Goal: Task Accomplishment & Management: Complete application form

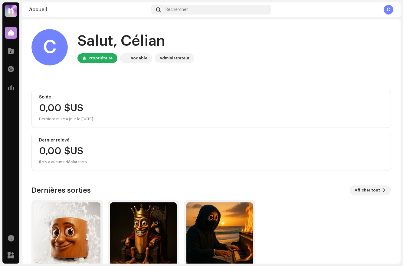
scroll to position [33, 0]
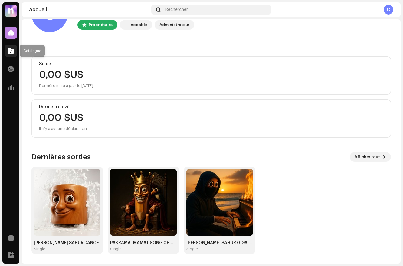
click at [14, 52] on div at bounding box center [11, 51] width 12 height 12
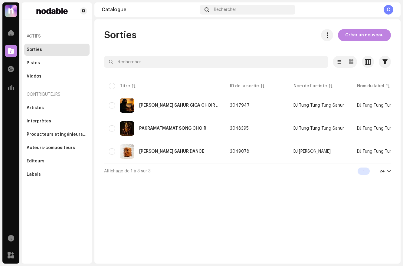
click at [357, 42] on div "Sorties Créer un nouveau Sélectionné 0 Options Filtres Statut de distribution J…" at bounding box center [247, 103] width 306 height 149
click at [359, 35] on span "Créer un nouveau" at bounding box center [364, 35] width 38 height 12
click at [353, 34] on span "Créer un nouveau" at bounding box center [364, 35] width 38 height 12
click at [8, 48] on span at bounding box center [11, 50] width 6 height 5
click at [10, 34] on span at bounding box center [11, 32] width 6 height 5
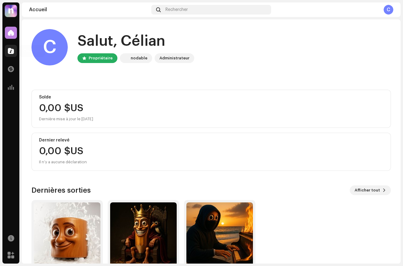
click at [15, 55] on div at bounding box center [11, 51] width 12 height 12
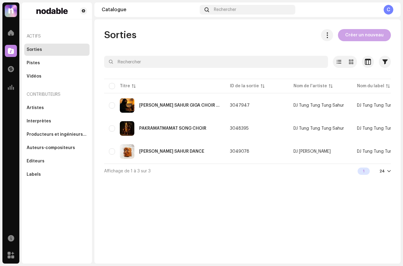
click at [357, 37] on span "Créer un nouveau" at bounding box center [364, 35] width 38 height 12
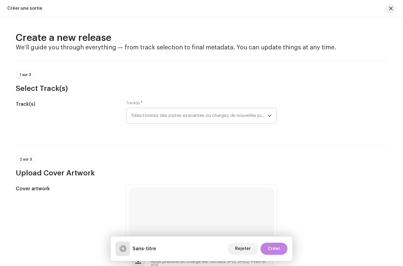
click at [147, 121] on span "Sélectionnez des pistes existantes ou chargez de nouvelles pistes" at bounding box center [199, 115] width 136 height 15
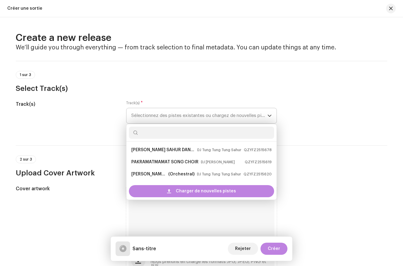
click at [144, 113] on span "Sélectionnez des pistes existantes ou chargez de nouvelles pistes" at bounding box center [199, 115] width 136 height 15
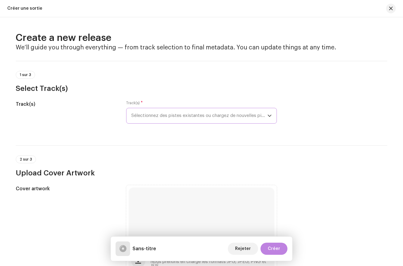
click at [147, 114] on span "Sélectionnez des pistes existantes ou chargez de nouvelles pistes" at bounding box center [199, 115] width 136 height 15
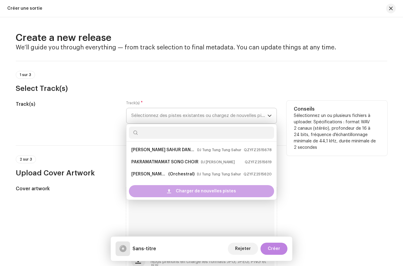
click at [155, 190] on div "Charger de nouvelles pistes" at bounding box center [201, 191] width 145 height 12
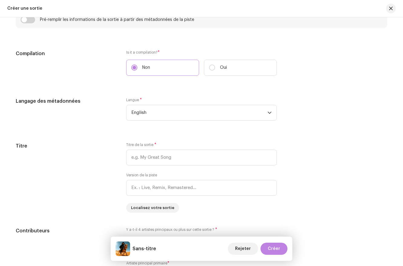
scroll to position [531, 0]
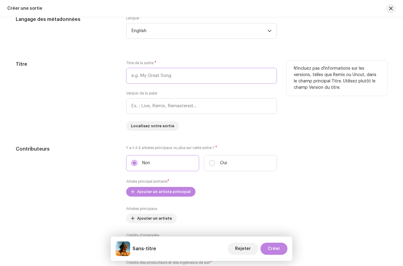
click at [149, 81] on input "text" at bounding box center [201, 76] width 151 height 16
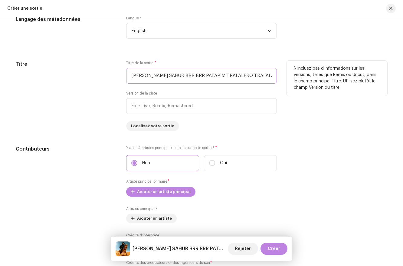
scroll to position [0, 2]
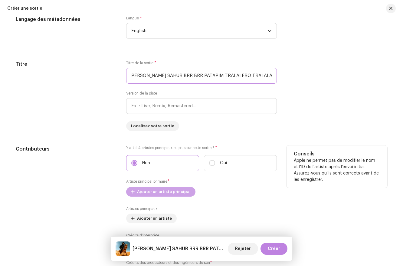
type input "[PERSON_NAME] SAHUR BRR BRR PATAPIM TRALALERO TRALALA"
click at [149, 192] on span "Ajouter un artiste principal" at bounding box center [164, 192] width 54 height 12
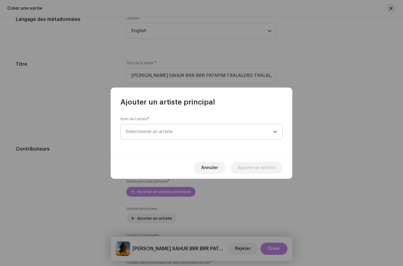
click at [150, 135] on span "Sélectionner un artiste" at bounding box center [200, 131] width 148 height 15
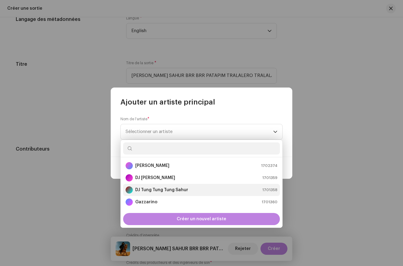
click at [142, 187] on li "DJ [PERSON_NAME] Sahur 1701358" at bounding box center [201, 190] width 157 height 12
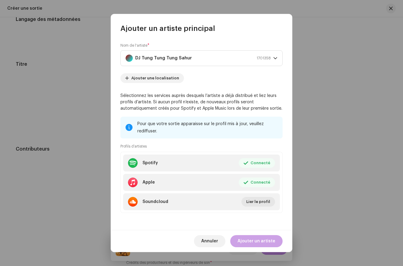
click at [248, 237] on span "Ajouter un artiste" at bounding box center [257, 241] width 38 height 12
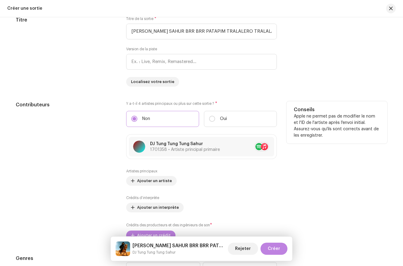
scroll to position [599, 0]
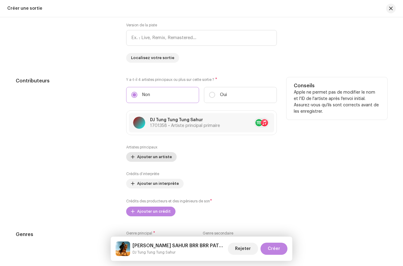
click at [150, 154] on span "Ajouter un artiste" at bounding box center [154, 157] width 35 height 12
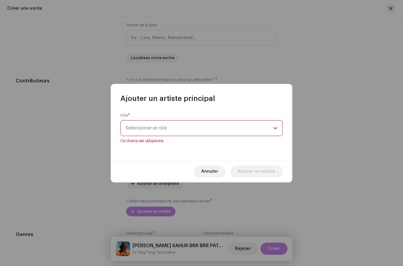
click at [171, 118] on div "Rôle * Sélectionner un rôle Ce champ est obligatoire." at bounding box center [202, 128] width 162 height 30
click at [171, 133] on span "Sélectionner un rôle" at bounding box center [200, 128] width 148 height 15
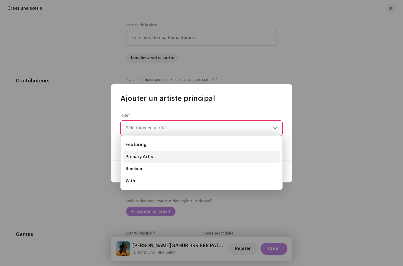
click at [148, 156] on span "Primary Artist" at bounding box center [140, 157] width 29 height 6
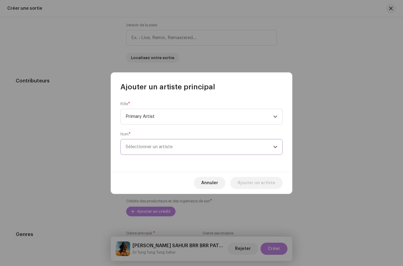
click at [150, 146] on span "Sélectionner un artiste" at bounding box center [149, 146] width 47 height 5
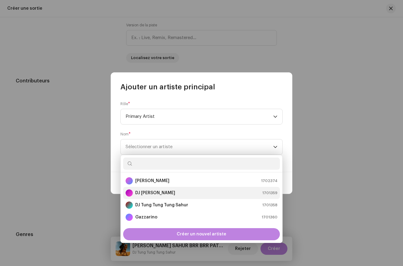
click at [142, 197] on li "DJ [PERSON_NAME] 1701359" at bounding box center [201, 193] width 157 height 12
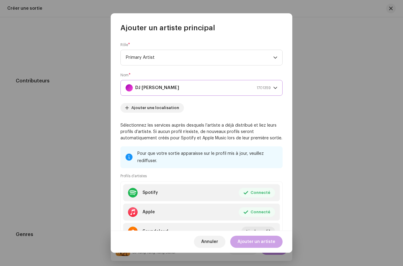
click at [248, 241] on span "Ajouter un artiste" at bounding box center [257, 242] width 38 height 12
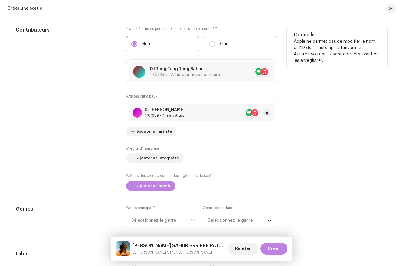
scroll to position [718, 0]
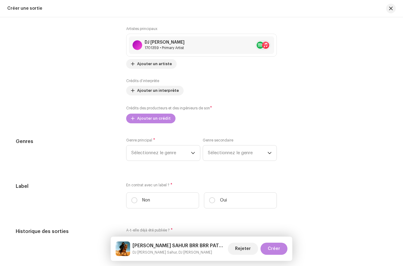
click at [147, 83] on label "Crédits d’interprète" at bounding box center [142, 80] width 33 height 5
click at [148, 90] on span "Ajouter un interprète" at bounding box center [158, 90] width 42 height 12
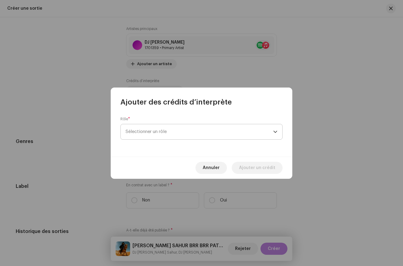
click at [154, 132] on span "Sélectionner un rôle" at bounding box center [200, 131] width 148 height 15
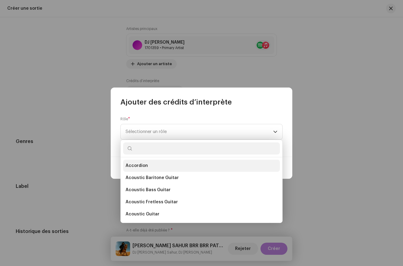
click at [147, 162] on li "Accordion" at bounding box center [201, 166] width 157 height 12
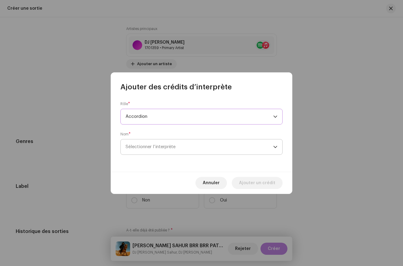
click at [148, 147] on span "Sélectionner l’interprète" at bounding box center [151, 146] width 50 height 5
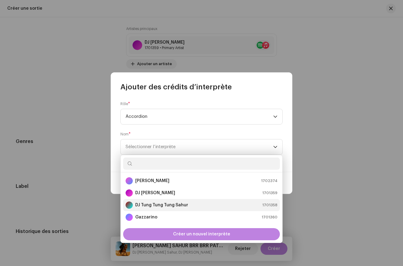
click at [144, 205] on strong "DJ Tung Tung Tung Sahur" at bounding box center [161, 205] width 53 height 6
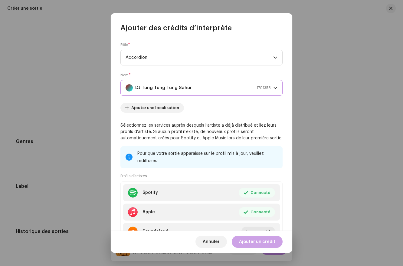
click at [253, 236] on span "Ajouter un crédit" at bounding box center [257, 242] width 36 height 12
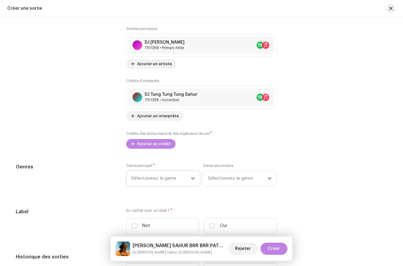
click at [158, 181] on span "Sélectionnez le genre" at bounding box center [161, 178] width 60 height 15
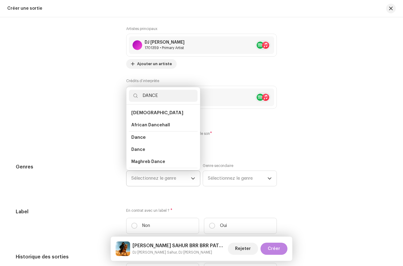
type input "DANCE"
click at [145, 137] on li "Dance" at bounding box center [163, 137] width 69 height 12
click at [142, 150] on span "Dance" at bounding box center [138, 150] width 14 height 6
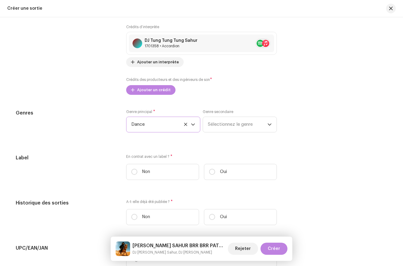
scroll to position [782, 0]
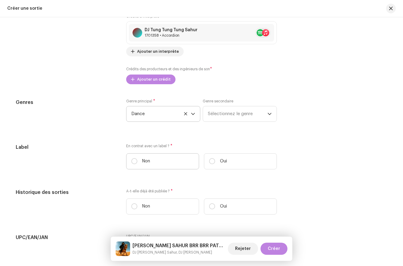
click at [139, 164] on label "Non" at bounding box center [162, 161] width 73 height 16
click at [137, 164] on input "Non" at bounding box center [134, 161] width 6 height 6
radio input "true"
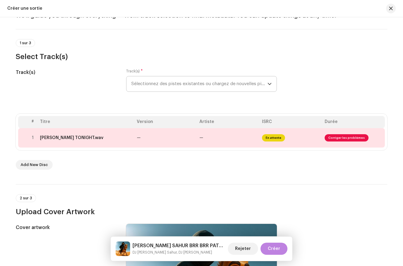
scroll to position [0, 0]
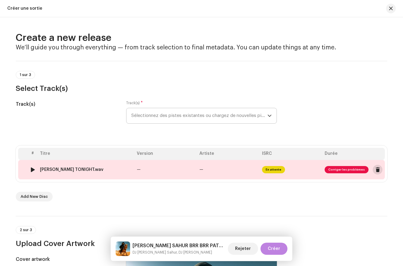
click at [376, 167] on span at bounding box center [378, 169] width 5 height 5
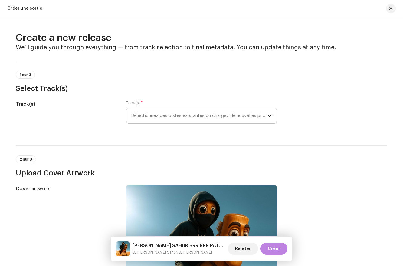
click at [178, 111] on span "Sélectionnez des pistes existantes ou chargez de nouvelles pistes" at bounding box center [199, 115] width 136 height 15
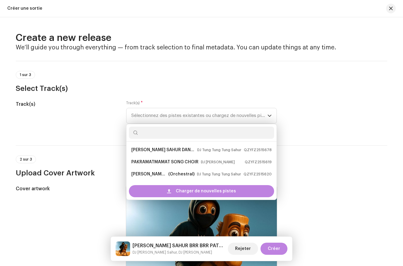
click at [148, 200] on div "Charger de nouvelles pistes" at bounding box center [202, 191] width 150 height 17
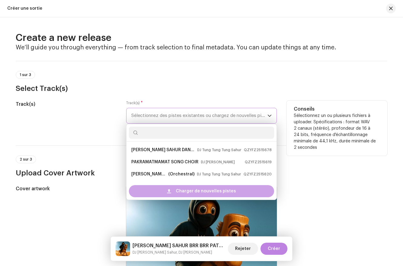
click at [146, 187] on div "Charger de nouvelles pistes" at bounding box center [201, 191] width 145 height 12
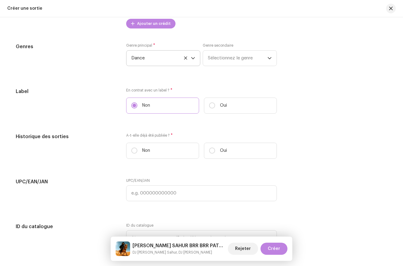
scroll to position [878, 0]
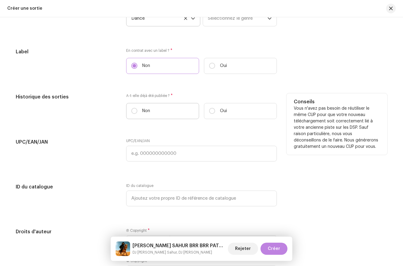
click at [143, 111] on p "Non" at bounding box center [146, 111] width 8 height 6
click at [137, 111] on input "Non" at bounding box center [134, 111] width 6 height 6
radio input "true"
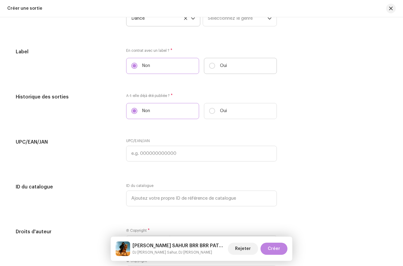
click at [225, 72] on label "Oui" at bounding box center [240, 66] width 73 height 16
click at [215, 69] on input "Oui" at bounding box center [212, 66] width 6 height 6
radio input "true"
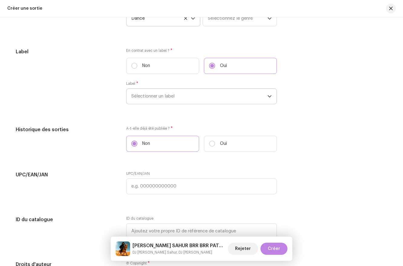
click at [186, 102] on span "Sélectionner un label" at bounding box center [199, 96] width 136 height 15
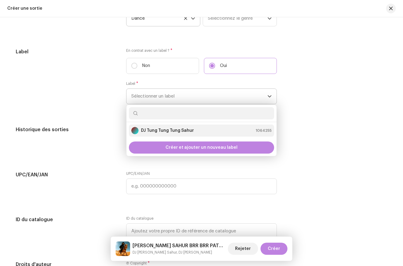
click at [166, 129] on strong "DJ Tung Tung Tung Sahur" at bounding box center [167, 130] width 53 height 6
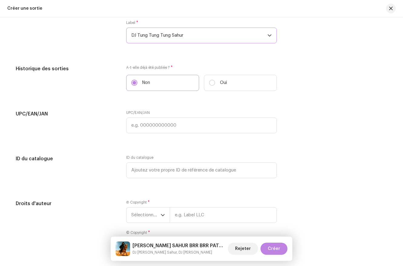
scroll to position [993, 0]
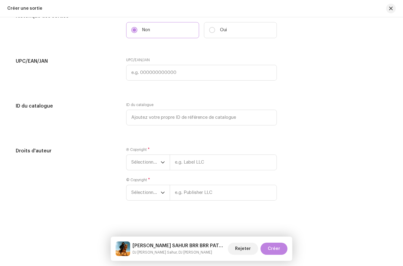
click at [199, 153] on div "Ⓟ Copyright * Sélectionner une année" at bounding box center [201, 158] width 151 height 23
click at [199, 168] on input "text" at bounding box center [223, 162] width 107 height 16
type input "CacaRecords WorldWide"
click at [211, 190] on div "© Copyright * Sélectionner une année" at bounding box center [201, 188] width 151 height 23
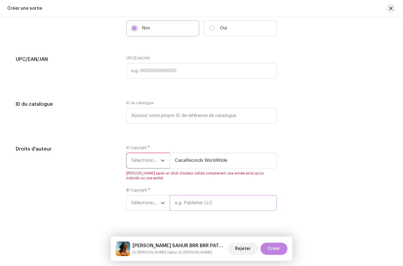
click at [209, 201] on input "text" at bounding box center [223, 203] width 107 height 16
type input "CacaRecords WorldWide"
click at [150, 167] on span "Sélectionner une année" at bounding box center [145, 160] width 29 height 15
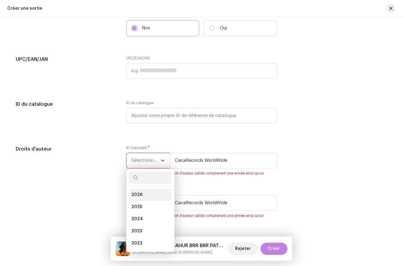
click at [147, 193] on li "2026" at bounding box center [150, 195] width 43 height 12
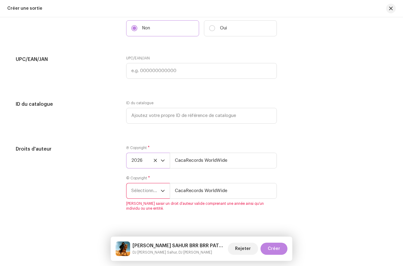
click at [146, 195] on span "Sélectionner une année" at bounding box center [145, 190] width 29 height 15
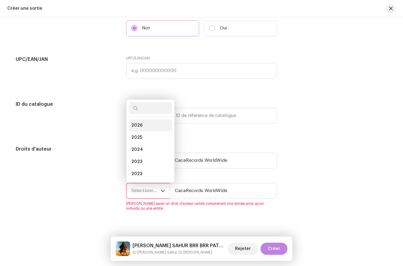
click at [141, 125] on li "2026" at bounding box center [150, 125] width 43 height 12
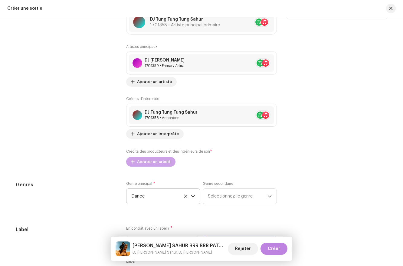
scroll to position [696, 0]
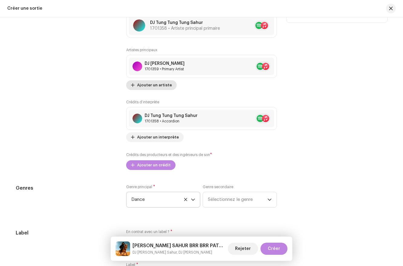
click at [146, 81] on span "Ajouter un artiste" at bounding box center [154, 85] width 35 height 12
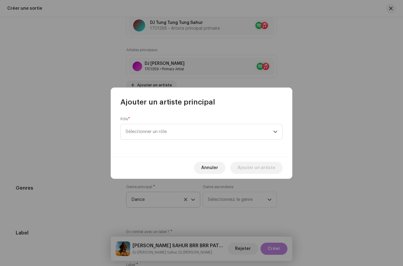
click at [161, 121] on div "Rôle * Sélectionner un rôle" at bounding box center [202, 128] width 162 height 23
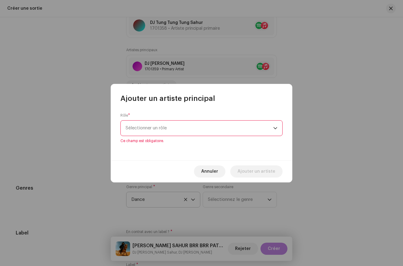
click at [161, 130] on span "Sélectionner un rôle" at bounding box center [200, 128] width 148 height 15
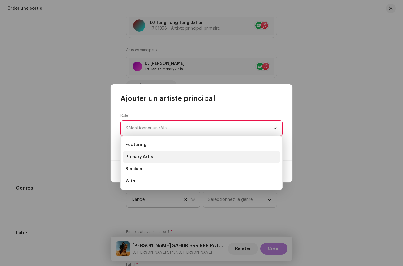
click at [149, 156] on span "Primary Artist" at bounding box center [140, 157] width 29 height 6
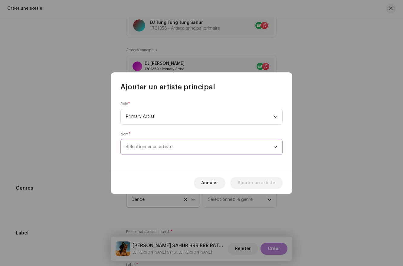
click at [149, 146] on span "Sélectionner un artiste" at bounding box center [149, 146] width 47 height 5
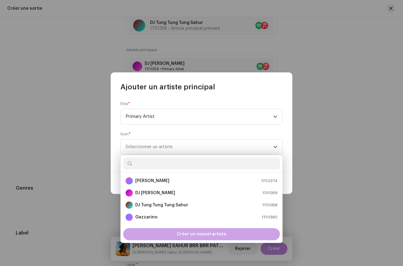
click at [160, 237] on div "Créer un nouvel artiste" at bounding box center [201, 234] width 157 height 12
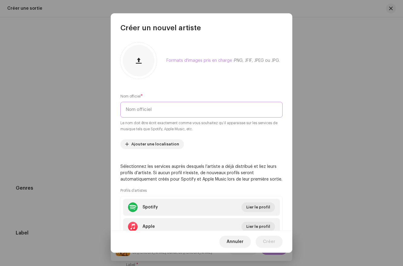
click at [143, 110] on input "text" at bounding box center [202, 110] width 162 height 16
type input "Mandolino Pizzarino"
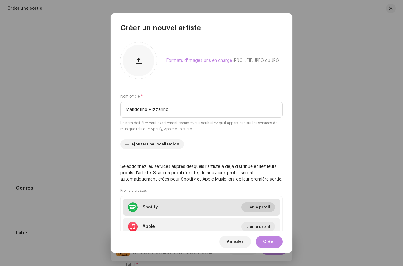
click at [248, 205] on span "Lier le profil" at bounding box center [258, 207] width 24 height 12
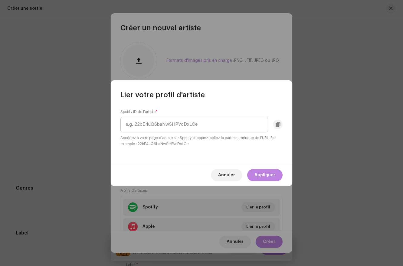
click at [176, 119] on input "text" at bounding box center [195, 125] width 148 height 16
drag, startPoint x: 153, startPoint y: 125, endPoint x: 85, endPoint y: 112, distance: 68.8
click at [85, 112] on div "Lier votre profil d'artiste Spotify ID de l'artiste * spotify:artist:216Dfpb87J…" at bounding box center [201, 133] width 403 height 266
type input "216Dfpb87JLJDhy56h4CMj"
click at [260, 174] on span "Appliquer" at bounding box center [265, 175] width 21 height 12
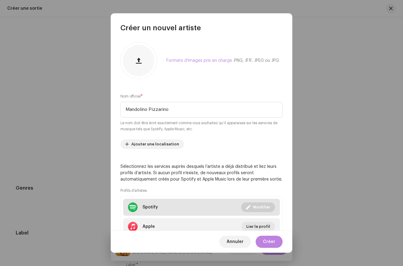
scroll to position [44, 0]
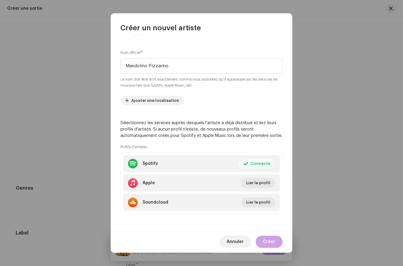
click at [267, 240] on span "Créer" at bounding box center [269, 242] width 12 height 12
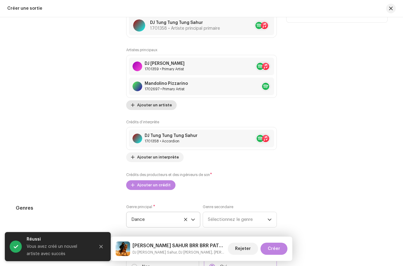
click at [160, 105] on span "Ajouter un artiste" at bounding box center [154, 105] width 35 height 12
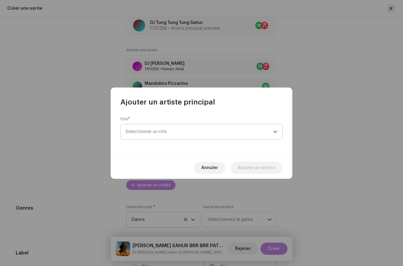
click at [154, 133] on span "Sélectionner un rôle" at bounding box center [200, 131] width 148 height 15
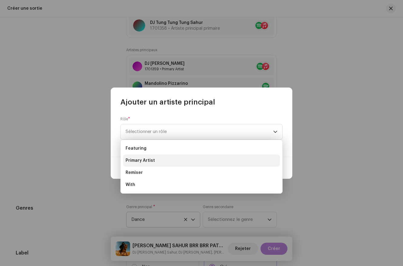
click at [172, 160] on li "Primary Artist" at bounding box center [201, 160] width 157 height 12
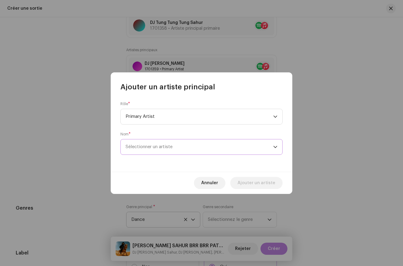
click at [159, 145] on span "Sélectionner un artiste" at bounding box center [149, 146] width 47 height 5
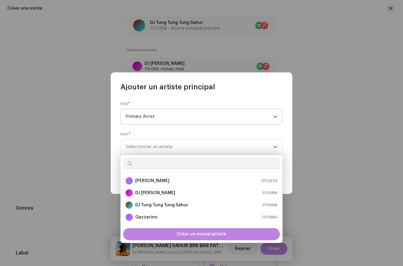
click at [143, 117] on span "Primary Artist" at bounding box center [200, 116] width 148 height 15
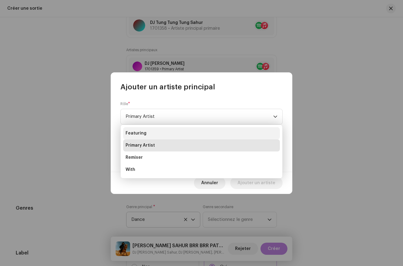
click at [143, 136] on span "Featuring" at bounding box center [136, 133] width 21 height 6
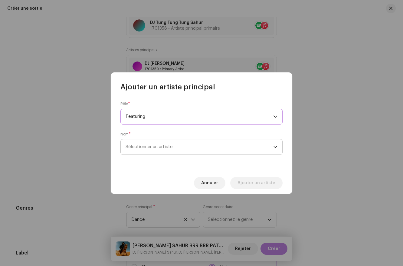
click at [147, 146] on span "Sélectionner un artiste" at bounding box center [149, 146] width 47 height 5
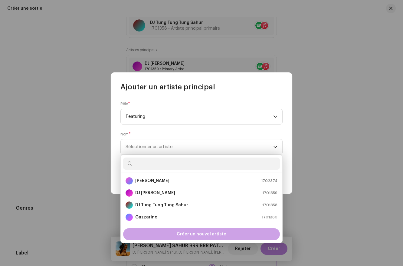
click at [177, 233] on div "Créer un nouvel artiste" at bounding box center [201, 234] width 157 height 12
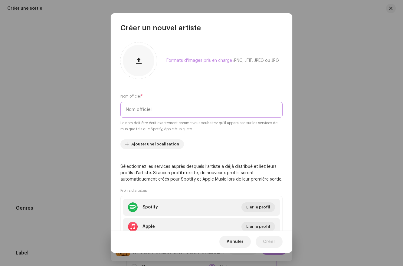
click at [170, 109] on input "text" at bounding box center [202, 110] width 162 height 16
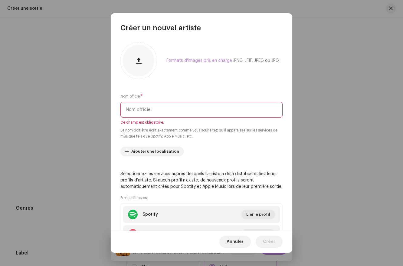
click at [174, 110] on input "text" at bounding box center [202, 110] width 162 height 16
click at [176, 114] on input "text" at bounding box center [202, 110] width 162 height 16
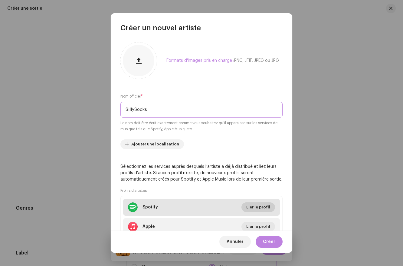
type input "SillySocks"
click at [255, 207] on span "Lier le profil" at bounding box center [258, 207] width 24 height 12
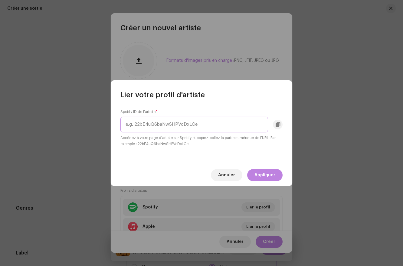
click at [164, 118] on input "text" at bounding box center [195, 125] width 148 height 16
click at [163, 120] on input "text" at bounding box center [195, 125] width 148 height 16
paste input "spotify:artist:1jKVeyTW5jr0uottPszAld"
drag, startPoint x: 154, startPoint y: 124, endPoint x: 111, endPoint y: 117, distance: 44.5
click at [111, 117] on div "Lier votre profil d'artiste Spotify ID de l'artiste * spotify:artist:1jKVeyTW5j…" at bounding box center [201, 133] width 403 height 266
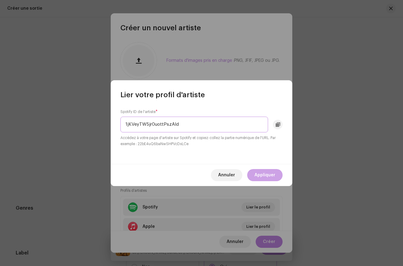
type input "1jKVeyTW5jr0uottPszAld"
click at [270, 179] on span "Appliquer" at bounding box center [265, 175] width 21 height 12
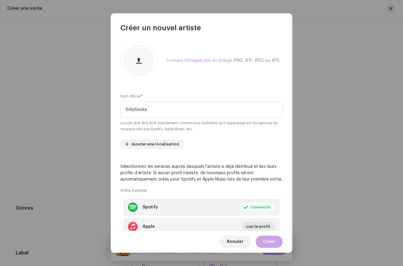
click at [271, 240] on span "Créer" at bounding box center [269, 242] width 12 height 12
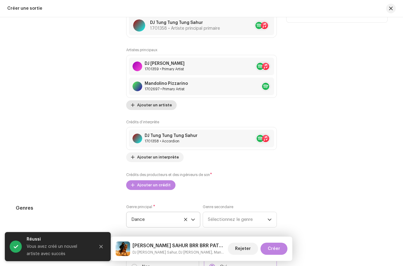
click at [146, 104] on span "Ajouter un artiste" at bounding box center [154, 105] width 35 height 12
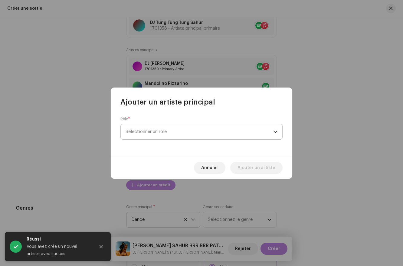
click at [171, 134] on span "Sélectionner un rôle" at bounding box center [200, 131] width 148 height 15
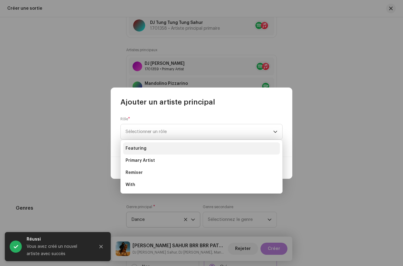
click at [143, 149] on span "Featuring" at bounding box center [136, 148] width 21 height 6
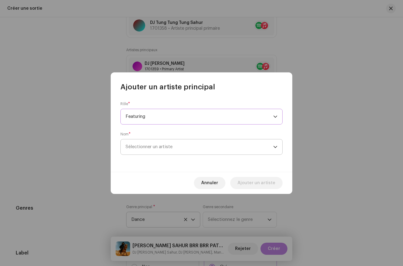
click at [159, 144] on span "Sélectionner un artiste" at bounding box center [200, 146] width 148 height 15
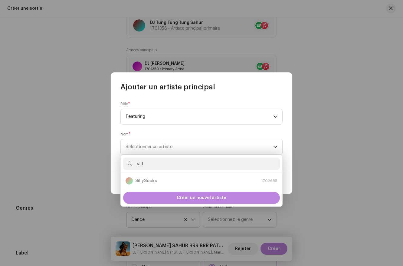
type input "sill"
click at [290, 148] on div "Rôle * Featuring Nom * Sélectionner un artiste" at bounding box center [202, 132] width 182 height 80
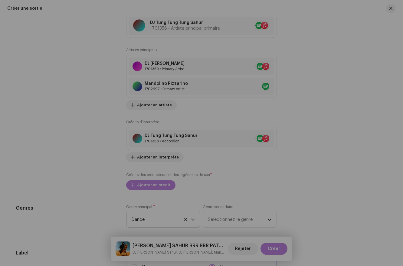
click at [307, 159] on div "Ajouter un artiste principal Rôle * Featuring Nom * Sélectionner un artiste Ann…" at bounding box center [201, 133] width 403 height 266
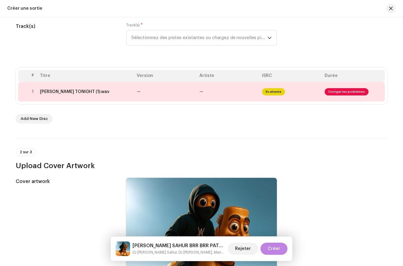
scroll to position [78, 0]
click at [288, 87] on td "En attente" at bounding box center [291, 91] width 63 height 19
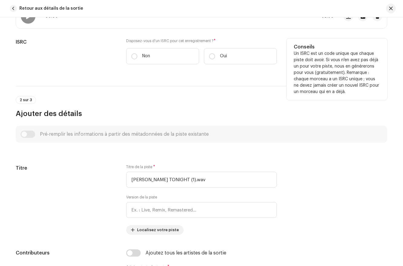
scroll to position [192, 0]
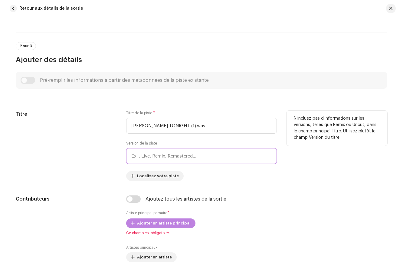
click at [152, 154] on input "text" at bounding box center [201, 156] width 151 height 16
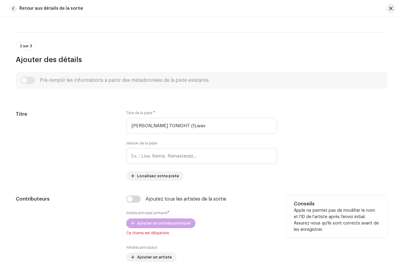
click at [139, 224] on span "Ajouter un artiste principal" at bounding box center [164, 223] width 54 height 12
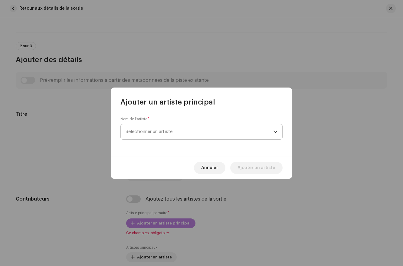
click at [168, 134] on span "Sélectionner un artiste" at bounding box center [200, 131] width 148 height 15
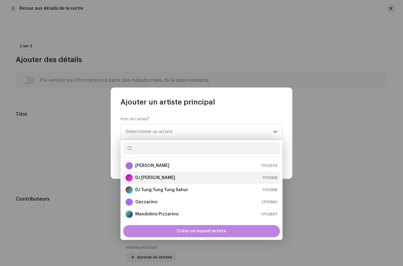
click at [155, 176] on strong "DJ [PERSON_NAME]" at bounding box center [155, 178] width 40 height 6
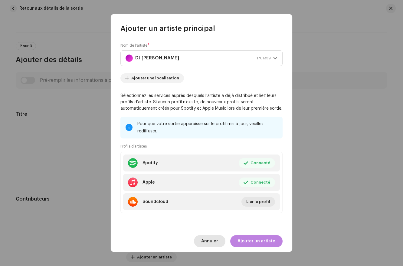
click at [207, 240] on span "Annuler" at bounding box center [209, 241] width 17 height 12
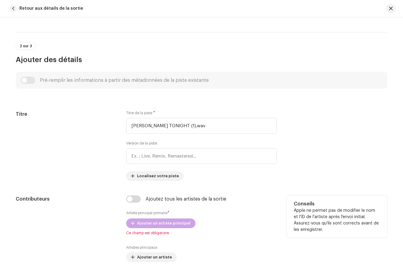
click at [165, 222] on span "Ajouter un artiste principal" at bounding box center [164, 223] width 54 height 12
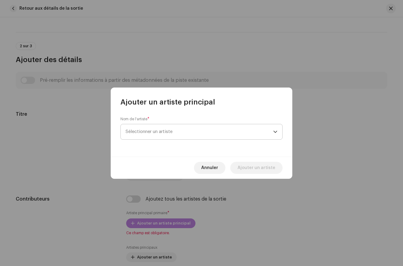
click at [147, 124] on span "Sélectionner un artiste" at bounding box center [200, 131] width 148 height 15
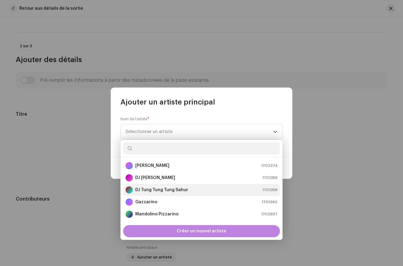
click at [151, 186] on li "DJ [PERSON_NAME] Sahur 1701358" at bounding box center [201, 190] width 157 height 12
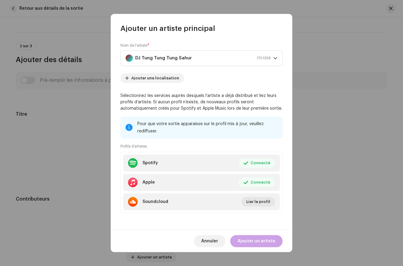
click at [255, 240] on span "Ajouter un artiste" at bounding box center [257, 241] width 38 height 12
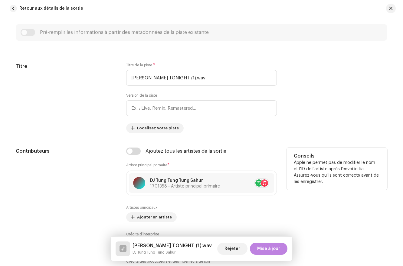
scroll to position [282, 0]
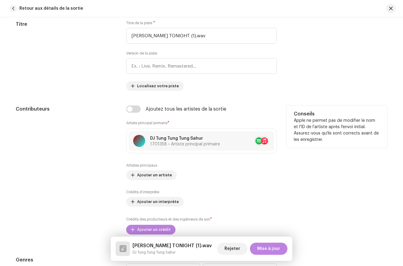
click at [140, 167] on label "Artistes principaux" at bounding box center [141, 165] width 31 height 5
click at [140, 173] on span "Ajouter un artiste" at bounding box center [154, 175] width 35 height 12
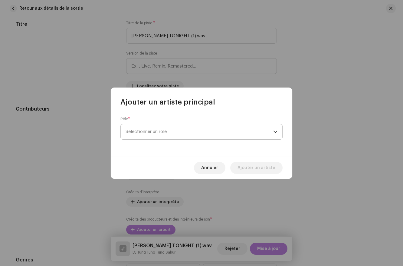
click at [158, 133] on span "Sélectionner un rôle" at bounding box center [200, 131] width 148 height 15
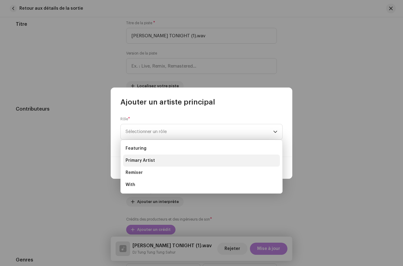
click at [144, 158] on span "Primary Artist" at bounding box center [140, 160] width 29 height 6
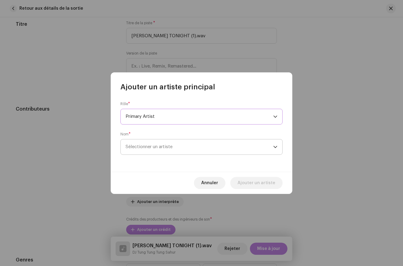
click at [149, 147] on span "Sélectionner un artiste" at bounding box center [149, 146] width 47 height 5
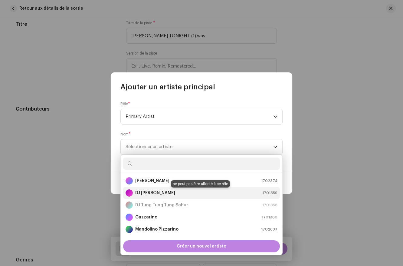
click at [144, 189] on div "DJ [PERSON_NAME]" at bounding box center [151, 192] width 50 height 7
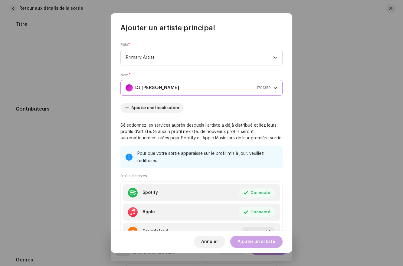
click at [253, 239] on span "Ajouter un artiste" at bounding box center [257, 242] width 38 height 12
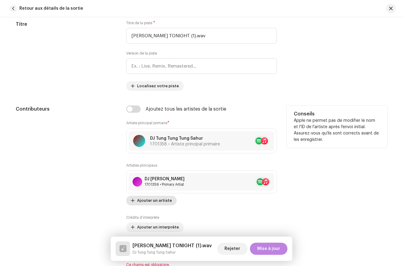
click at [144, 177] on div "DJ [PERSON_NAME] 1701359 • Primary Artist" at bounding box center [201, 182] width 145 height 18
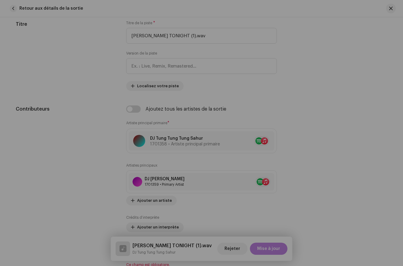
click at [319, 179] on div "Mettre à jour l’artiste principal Rôle * Primary Artist Nom * DJ [PERSON_NAME] …" at bounding box center [201, 133] width 403 height 266
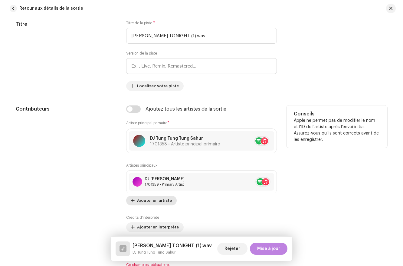
click at [148, 200] on span "Ajouter un artiste" at bounding box center [154, 200] width 35 height 12
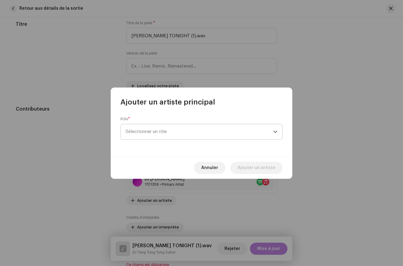
click at [160, 134] on span "Sélectionner un rôle" at bounding box center [200, 131] width 148 height 15
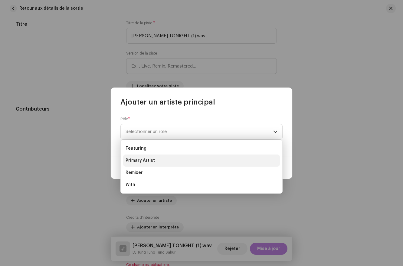
click at [146, 164] on li "Primary Artist" at bounding box center [201, 160] width 157 height 12
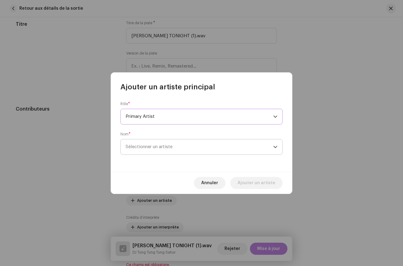
click at [161, 151] on span "Sélectionner un artiste" at bounding box center [200, 146] width 148 height 15
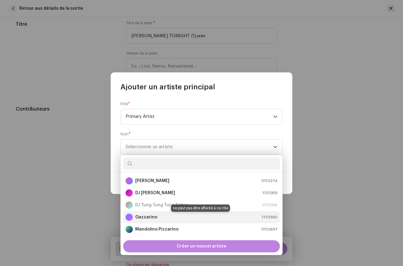
click at [152, 215] on strong "Gazzarino" at bounding box center [146, 217] width 22 height 6
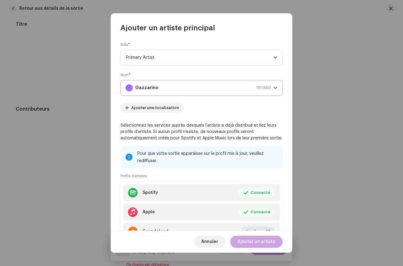
click at [249, 240] on span "Ajouter un artiste" at bounding box center [257, 242] width 38 height 12
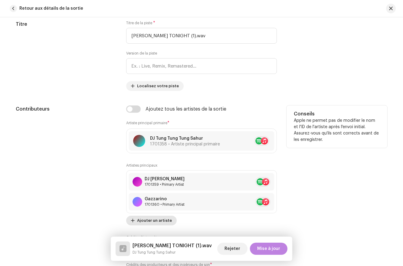
click at [138, 220] on span "Ajouter un artiste" at bounding box center [154, 220] width 35 height 12
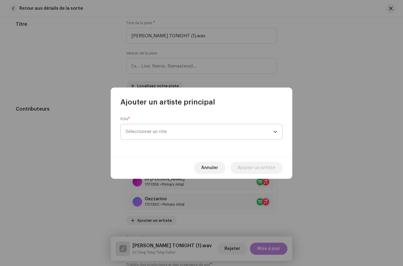
click at [149, 137] on span "Sélectionner un rôle" at bounding box center [200, 131] width 148 height 15
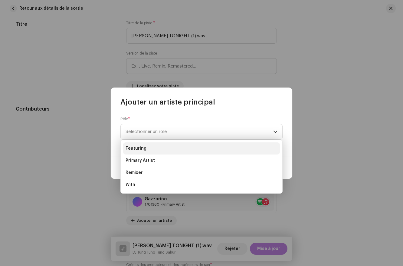
click at [136, 150] on span "Featuring" at bounding box center [136, 148] width 21 height 6
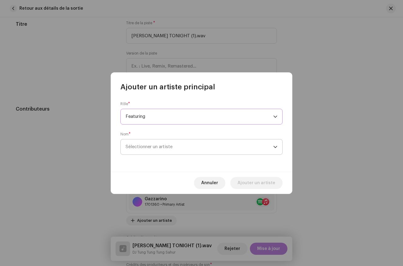
click at [140, 148] on span "Sélectionner un artiste" at bounding box center [149, 146] width 47 height 5
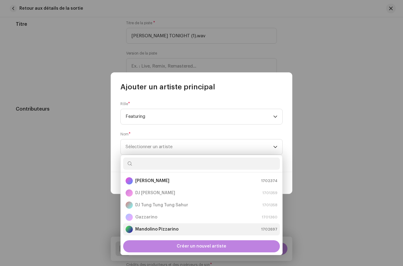
click at [154, 224] on li "[PERSON_NAME] 1702697" at bounding box center [201, 229] width 157 height 12
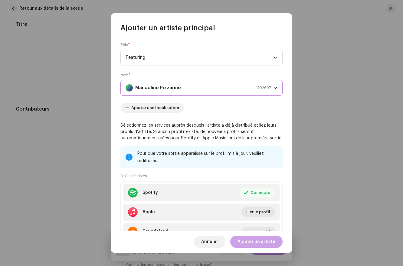
click at [259, 240] on span "Ajouter un artiste" at bounding box center [257, 242] width 38 height 12
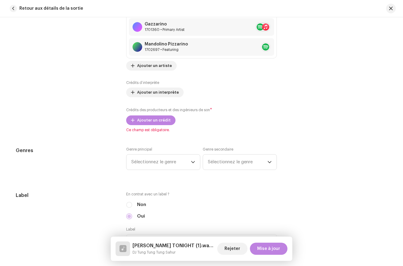
scroll to position [455, 0]
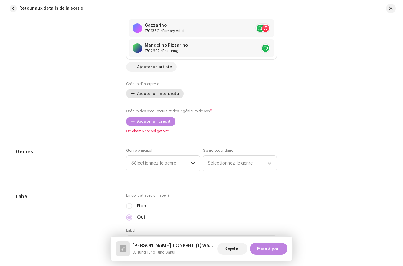
click at [151, 91] on span "Ajouter un interprète" at bounding box center [158, 94] width 42 height 12
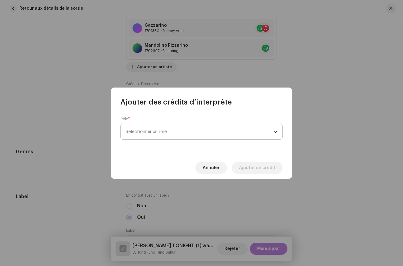
click at [160, 129] on span "Sélectionner un rôle" at bounding box center [200, 131] width 148 height 15
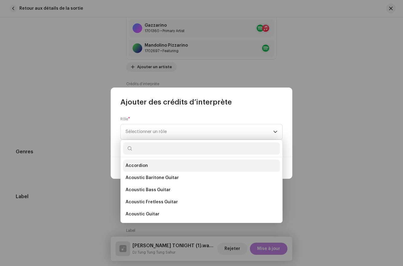
click at [155, 166] on li "Accordion" at bounding box center [201, 166] width 157 height 12
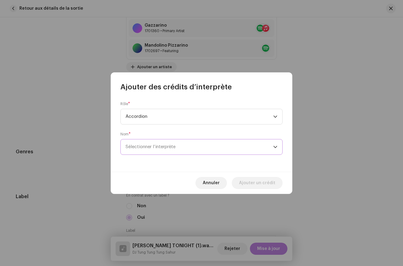
click at [152, 148] on span "Sélectionner l’interprète" at bounding box center [151, 146] width 50 height 5
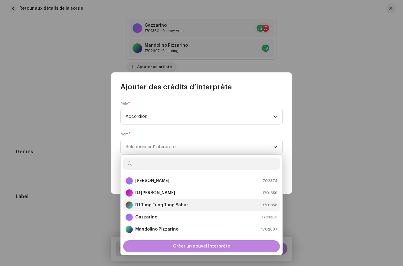
drag, startPoint x: 144, startPoint y: 194, endPoint x: 144, endPoint y: 208, distance: 13.9
click at [144, 208] on ul "[PERSON_NAME] 1702374 DJ [PERSON_NAME] 1701359 DJ [PERSON_NAME] Sahur 1701358 G…" at bounding box center [202, 211] width 162 height 78
click at [144, 208] on div "DJ Tung Tung Tung Sahur" at bounding box center [157, 204] width 63 height 7
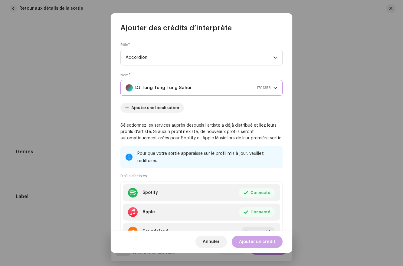
click at [250, 240] on span "Ajouter un crédit" at bounding box center [257, 242] width 36 height 12
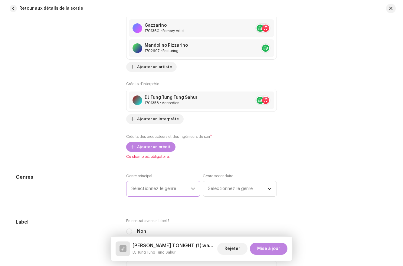
click at [152, 189] on span "Sélectionnez le genre" at bounding box center [161, 188] width 60 height 15
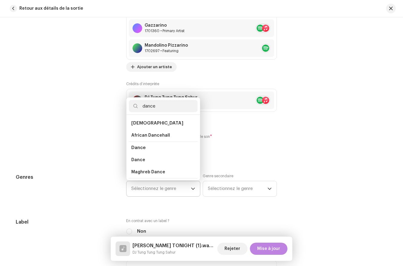
type input "dance"
click at [135, 148] on span "Dance" at bounding box center [138, 147] width 14 height 5
click at [138, 159] on span "Dance" at bounding box center [138, 160] width 14 height 6
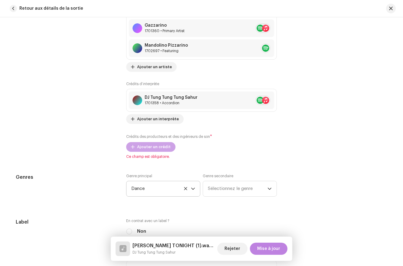
click at [138, 144] on span "Ajouter un crédit" at bounding box center [154, 147] width 34 height 12
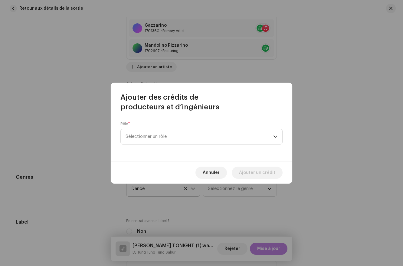
click at [151, 128] on div "Rôle * Sélectionner un rôle" at bounding box center [202, 132] width 162 height 23
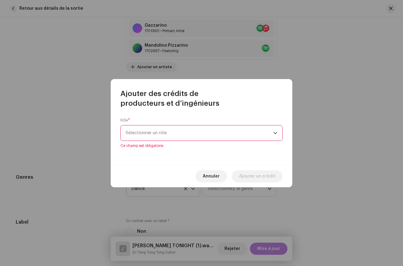
click at [151, 132] on span "Sélectionner un rôle" at bounding box center [200, 132] width 148 height 15
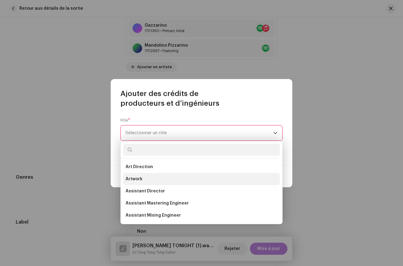
click at [146, 174] on li "Artwork" at bounding box center [201, 179] width 157 height 12
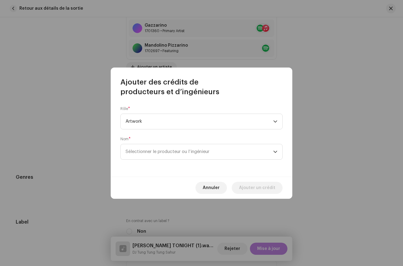
click at [154, 141] on div "Nom * Sélectionner le producteur ou l’ingénieur" at bounding box center [202, 148] width 162 height 23
click at [154, 149] on span "Sélectionner le producteur ou l’ingénieur" at bounding box center [200, 151] width 148 height 15
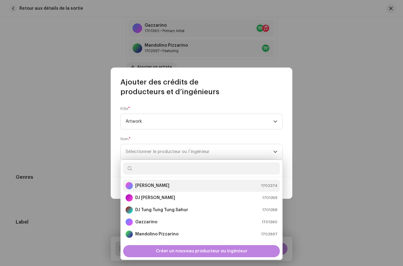
click at [155, 187] on strong "[PERSON_NAME]" at bounding box center [152, 186] width 34 height 6
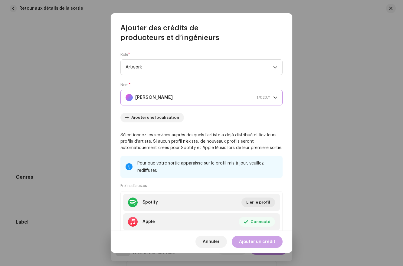
click at [258, 239] on span "Ajouter un crédit" at bounding box center [257, 242] width 36 height 12
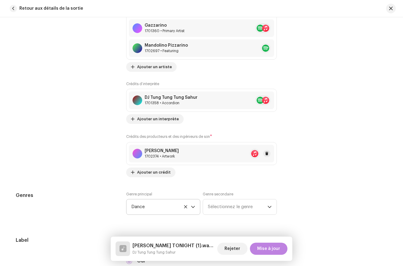
click at [163, 154] on div "1702374 • Artwork" at bounding box center [162, 156] width 34 height 5
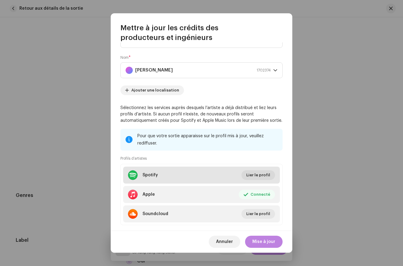
scroll to position [27, 0]
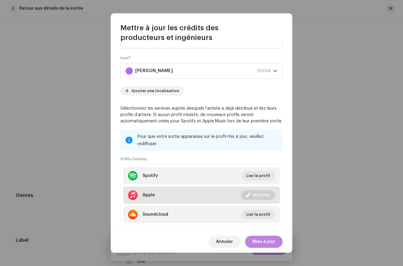
click at [249, 194] on span at bounding box center [248, 195] width 5 height 5
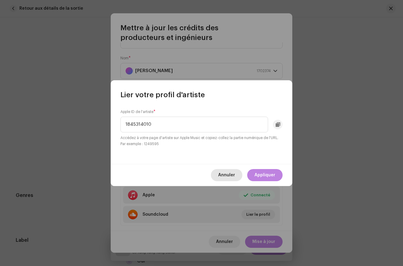
click at [221, 174] on span "Annuler" at bounding box center [226, 175] width 17 height 12
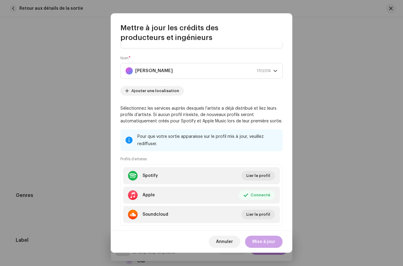
click at [257, 239] on span "Mise à jour" at bounding box center [264, 242] width 23 height 12
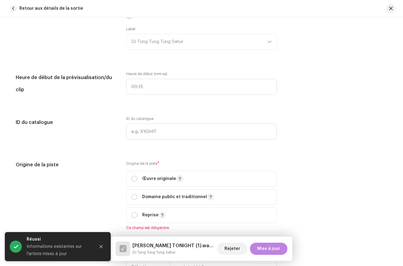
scroll to position [752, 0]
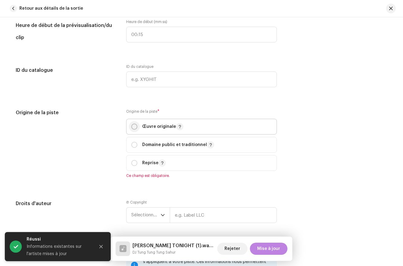
click at [131, 126] on input "radio" at bounding box center [134, 127] width 6 height 6
radio input "true"
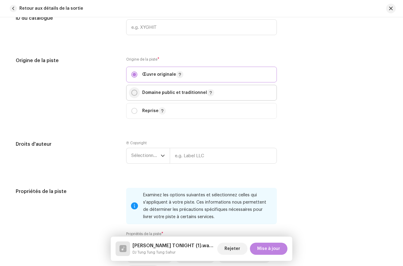
scroll to position [809, 0]
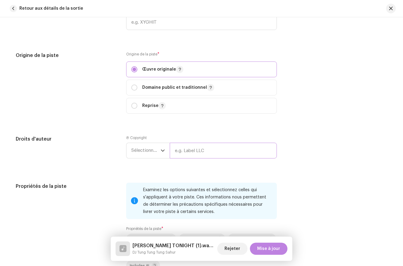
click at [176, 151] on input "text" at bounding box center [223, 151] width 107 height 16
type input "CacaRecords WorldWide"
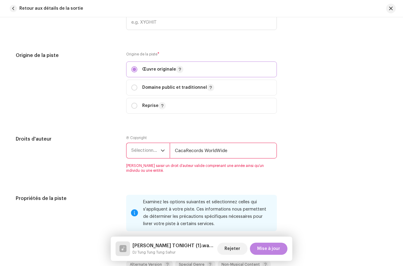
click at [147, 156] on span "Sélectionner une année" at bounding box center [145, 150] width 29 height 15
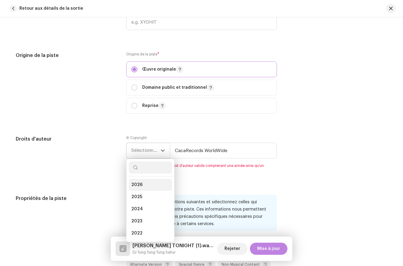
click at [140, 185] on span "2026" at bounding box center [136, 185] width 11 height 6
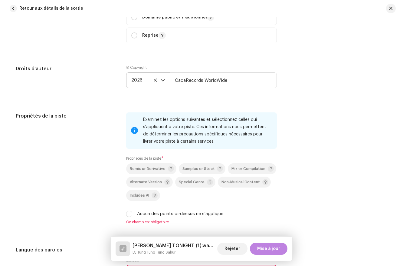
scroll to position [962, 0]
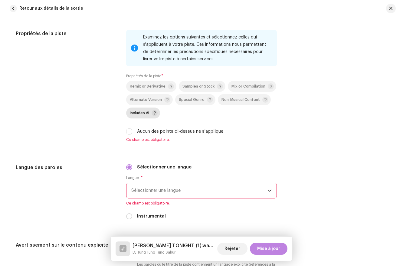
click at [140, 112] on div "Includes AI" at bounding box center [144, 113] width 28 height 6
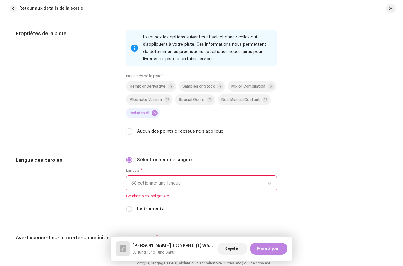
click at [141, 178] on span "Sélectionner une langue" at bounding box center [199, 183] width 136 height 15
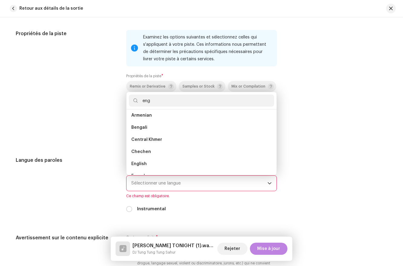
scroll to position [0, 0]
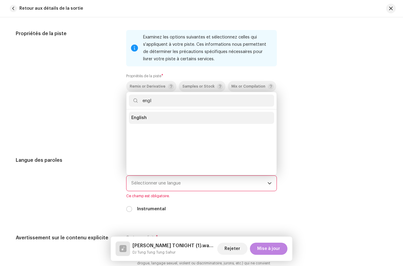
type input "engl"
click at [136, 121] on span "English" at bounding box center [138, 118] width 15 height 6
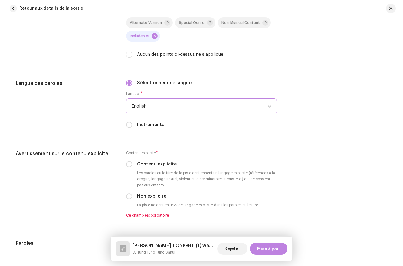
scroll to position [1095, 0]
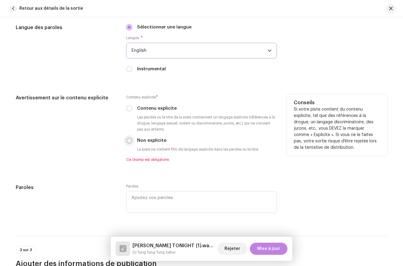
click at [128, 143] on input "Non explicite" at bounding box center [129, 140] width 6 height 6
radio input "true"
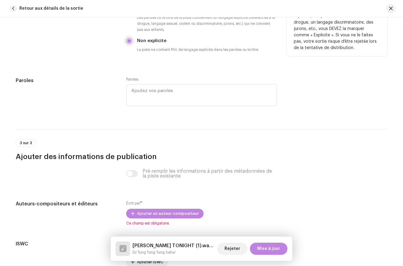
scroll to position [1255, 0]
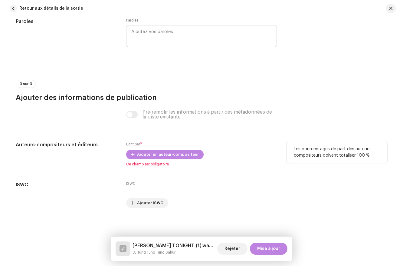
click at [138, 160] on div "Écrit par * Ajouter un auteur-compositeur Ce champ est obligatoire." at bounding box center [201, 153] width 151 height 25
click at [138, 151] on span "Ajouter un auteur-compositeur" at bounding box center [168, 154] width 62 height 12
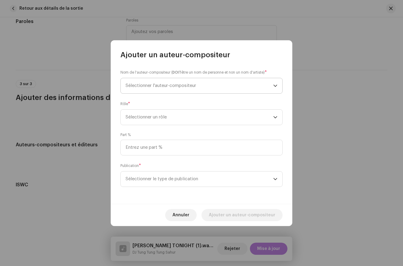
click at [199, 84] on span "Sélectionner l'auteur-compositeur" at bounding box center [200, 85] width 148 height 15
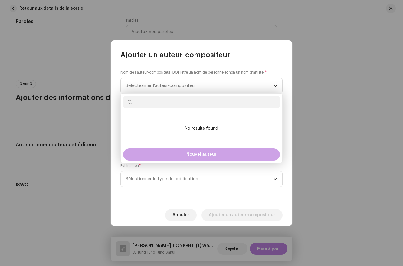
click at [161, 152] on button "Nouvel auteur" at bounding box center [201, 154] width 157 height 12
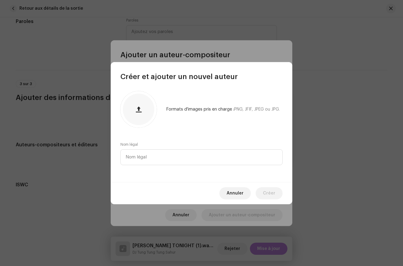
click at [217, 189] on div "Annuler Créer" at bounding box center [202, 193] width 182 height 22
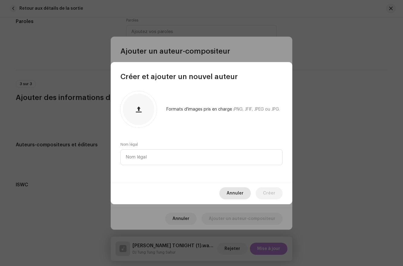
click at [233, 192] on span "Annuler" at bounding box center [235, 193] width 17 height 12
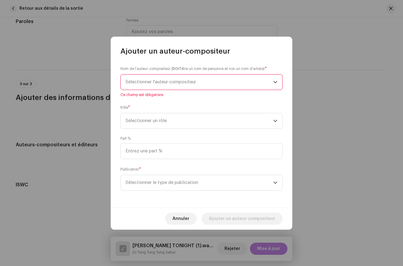
click at [161, 79] on span "Sélectionner l'auteur-compositeur" at bounding box center [200, 81] width 148 height 15
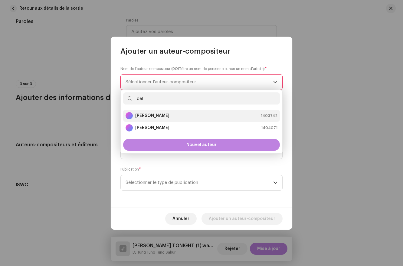
type input "cel"
click at [164, 119] on li "[PERSON_NAME] 1403742" at bounding box center [201, 116] width 157 height 12
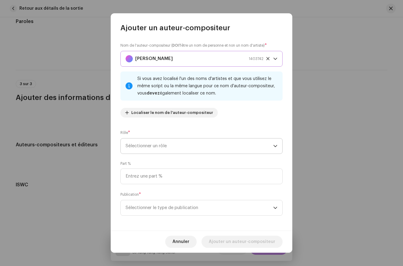
click at [160, 150] on span "Sélectionner un rôle" at bounding box center [200, 145] width 148 height 15
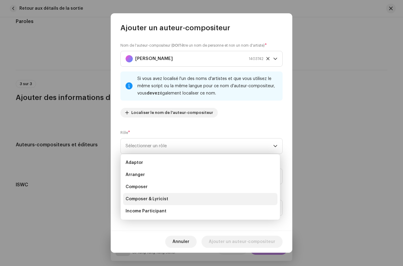
click at [148, 198] on span "Composer & Lyricist" at bounding box center [147, 199] width 43 height 6
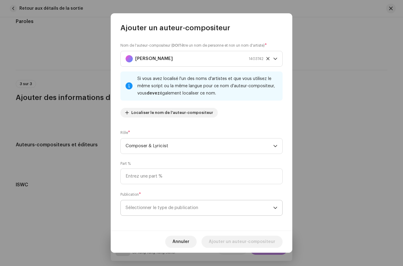
click at [153, 210] on span "Sélectionner le type de publication" at bounding box center [200, 207] width 148 height 15
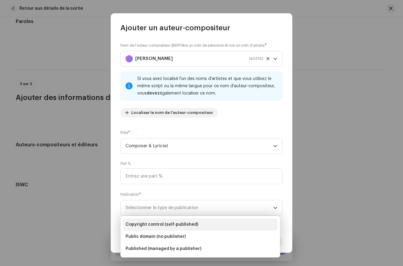
click at [153, 224] on span "Copyright control (self-published)" at bounding box center [162, 224] width 73 height 6
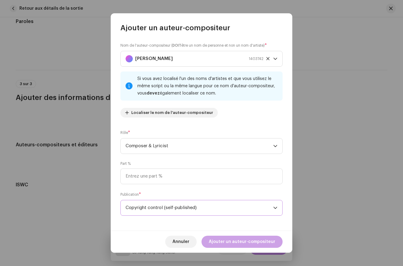
click at [224, 239] on span "Ajouter un auteur-compositeur" at bounding box center [242, 242] width 67 height 12
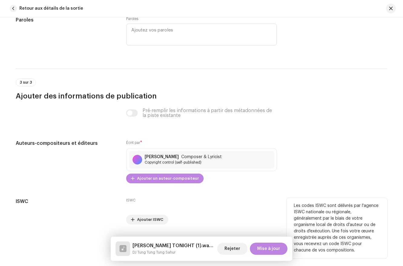
scroll to position [1273, 0]
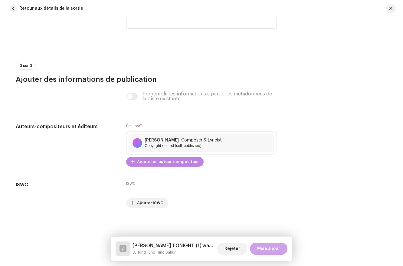
click at [265, 248] on span "Mise à jour" at bounding box center [268, 249] width 23 height 12
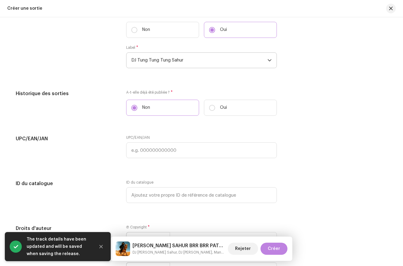
scroll to position [1013, 0]
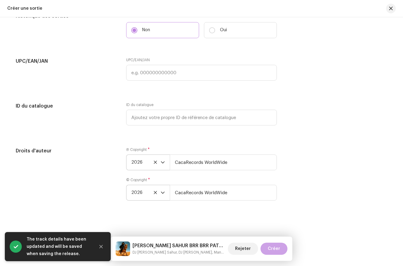
click at [270, 247] on span "Créer" at bounding box center [274, 249] width 12 height 12
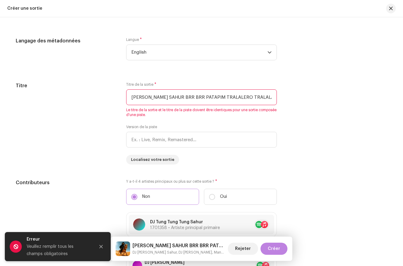
scroll to position [475, 0]
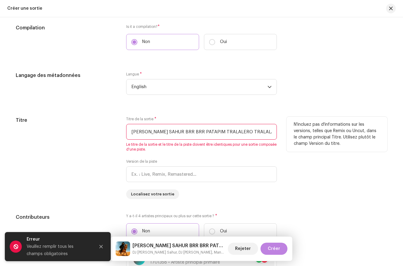
click at [189, 133] on input "[PERSON_NAME] SAHUR BRR BRR PATAPIM TRALALERO TRALALA" at bounding box center [201, 132] width 151 height 16
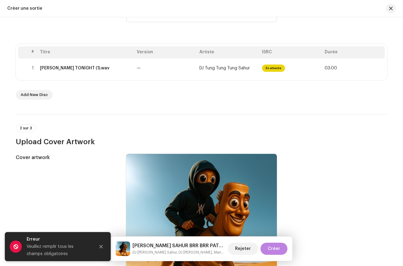
scroll to position [100, 0]
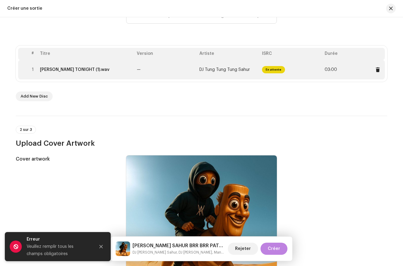
click at [197, 79] on td "DJ Tung Tung Tung Sahur" at bounding box center [228, 69] width 63 height 19
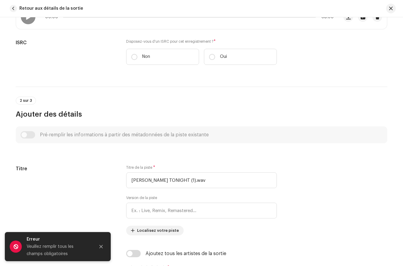
scroll to position [151, 0]
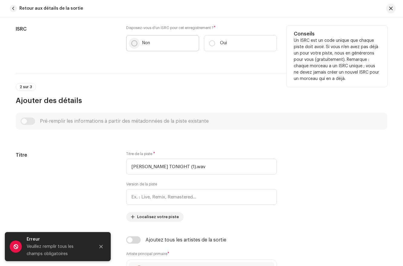
click at [135, 45] on input "Non" at bounding box center [134, 43] width 6 height 6
radio input "true"
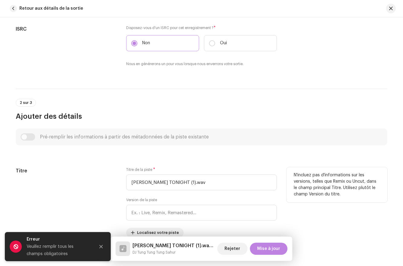
click at [183, 191] on div "Titre de la piste * [PERSON_NAME] TONIGHT (1).wav Version de la piste Localisez…" at bounding box center [201, 202] width 151 height 70
click at [183, 181] on input "[PERSON_NAME] TONIGHT (1).wav" at bounding box center [201, 182] width 151 height 16
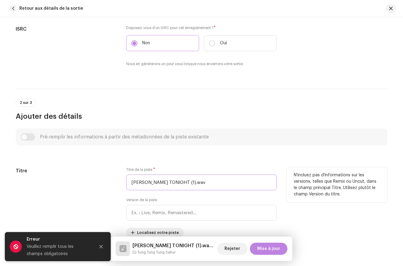
paste input "UNG SAHUR BRR BRR PATAPIM TRALALERO TRALALA"
type input "[PERSON_NAME] SAHUR BRR BRR PATAPIM TRALALERO TRALALA"
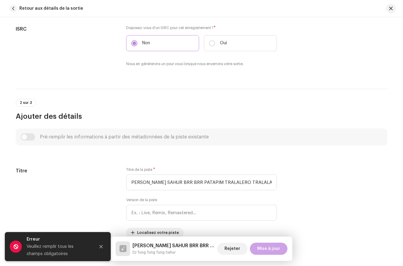
click at [273, 249] on span "Mise à jour" at bounding box center [268, 249] width 23 height 12
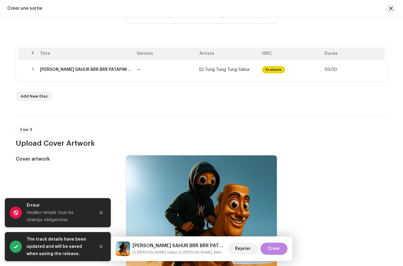
click at [397, 11] on div "Créer une sortie" at bounding box center [201, 8] width 403 height 17
drag, startPoint x: 396, startPoint y: 10, endPoint x: 390, endPoint y: 46, distance: 35.9
click at [390, 46] on div "Créer une sortie Create a new release We’ll guide you through everything — from…" at bounding box center [201, 133] width 403 height 266
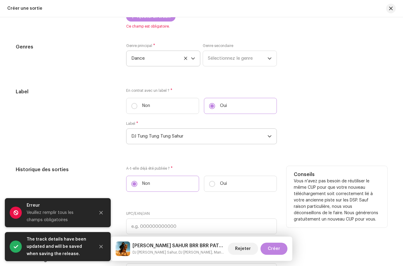
scroll to position [906, 0]
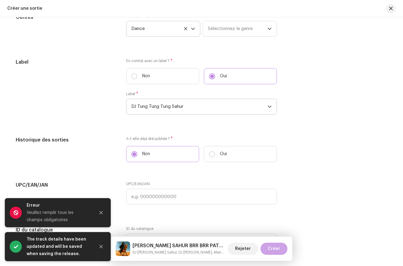
click at [272, 251] on span "Créer" at bounding box center [274, 249] width 12 height 12
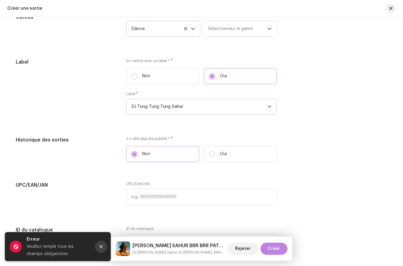
click at [101, 245] on icon "Close" at bounding box center [101, 246] width 4 height 4
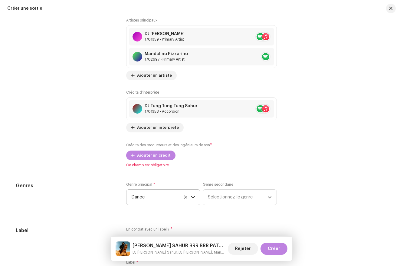
scroll to position [798, 0]
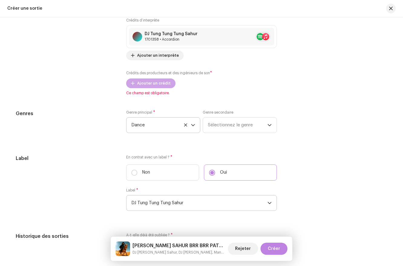
click at [141, 82] on span "Ajouter un crédit" at bounding box center [154, 83] width 34 height 12
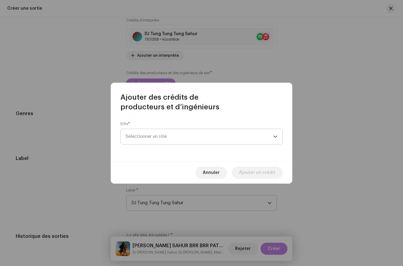
click at [150, 136] on span "Sélectionner un rôle" at bounding box center [200, 136] width 148 height 15
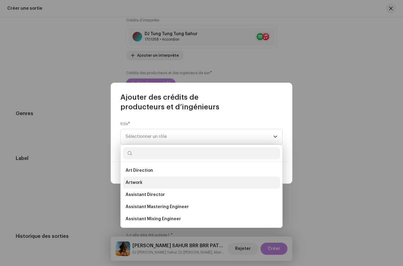
drag, startPoint x: 143, startPoint y: 170, endPoint x: 141, endPoint y: 183, distance: 13.1
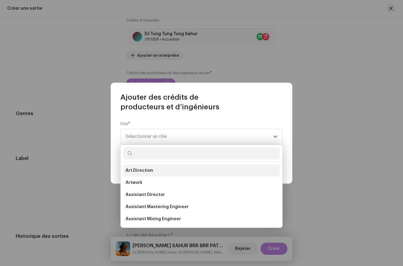
click at [139, 172] on span "Art Direction" at bounding box center [140, 170] width 28 height 6
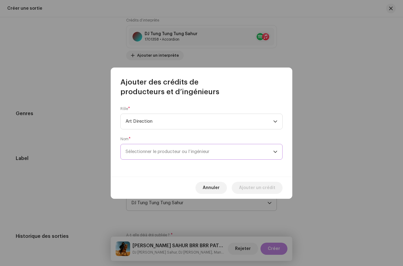
click at [158, 151] on span "Sélectionner le producteur ou l’ingénieur" at bounding box center [168, 151] width 84 height 5
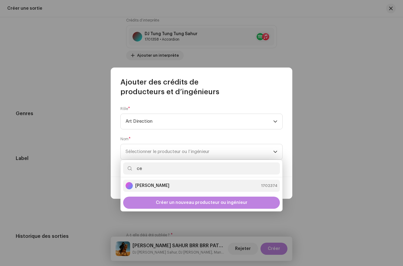
type input "ce"
click at [159, 183] on strong "[PERSON_NAME]" at bounding box center [152, 186] width 34 height 6
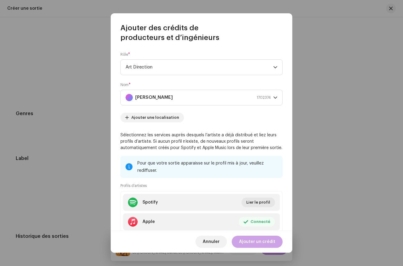
click at [253, 240] on span "Ajouter un crédit" at bounding box center [257, 242] width 36 height 12
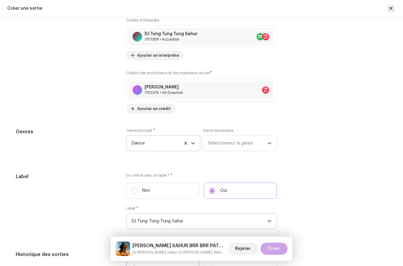
click at [270, 249] on span "Créer" at bounding box center [274, 249] width 12 height 12
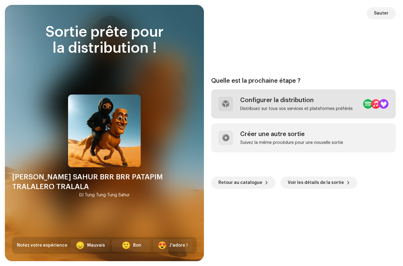
click at [252, 115] on div "Configurer la distribution Distribuez sur tous vos services et plateformes préf…" at bounding box center [303, 103] width 185 height 29
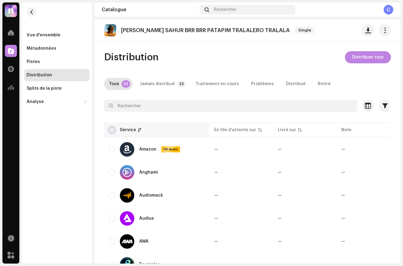
click at [113, 130] on input "checkbox" at bounding box center [112, 130] width 6 height 6
checkbox input "true"
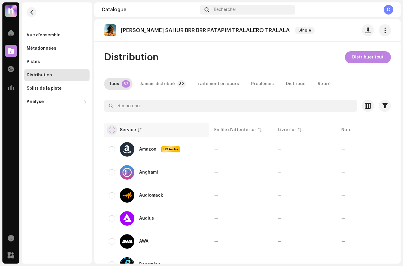
checkbox input "true"
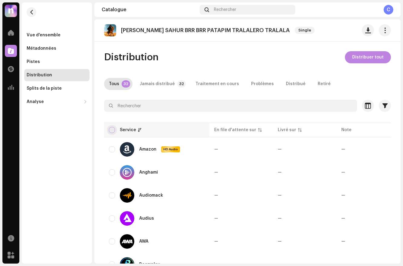
checkbox input "true"
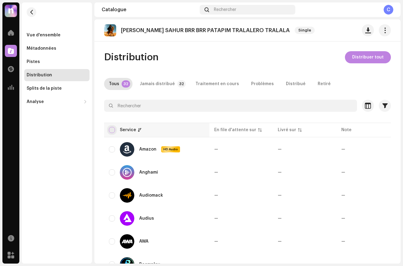
checkbox input "true"
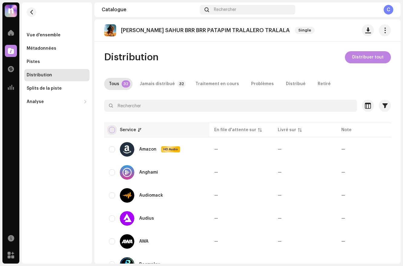
checkbox input "true"
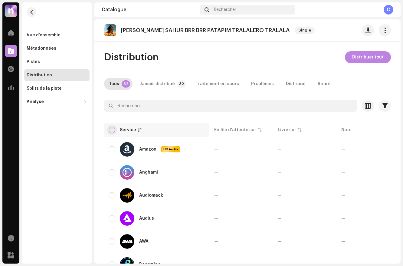
checkbox input "true"
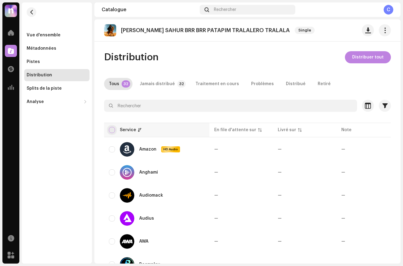
checkbox input "true"
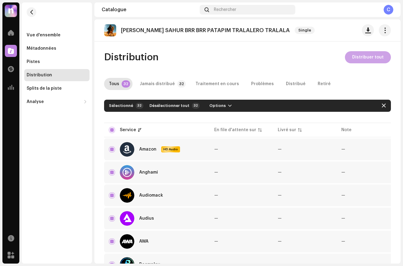
click at [352, 60] on span "Distribuer tout" at bounding box center [367, 57] width 31 height 12
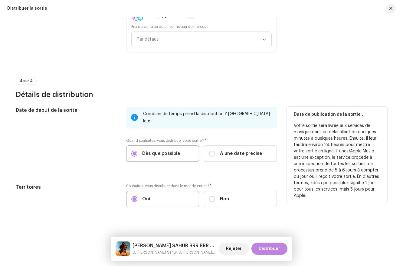
scroll to position [988, 0]
click at [214, 151] on p-radiobutton at bounding box center [212, 154] width 6 height 6
click at [214, 151] on input "À une date précise" at bounding box center [212, 154] width 6 height 6
radio input "true"
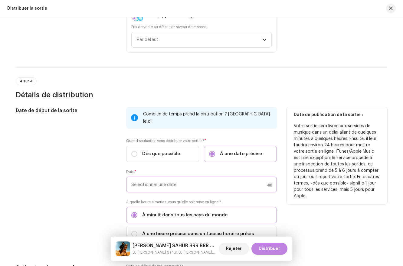
click at [177, 181] on input "text" at bounding box center [201, 185] width 151 height 16
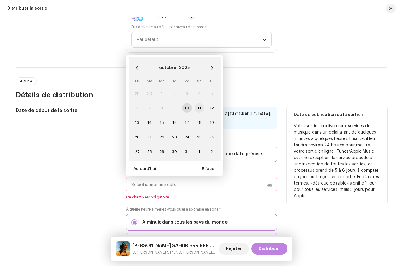
click at [197, 103] on span "11" at bounding box center [200, 108] width 10 height 10
type input "[DATE]"
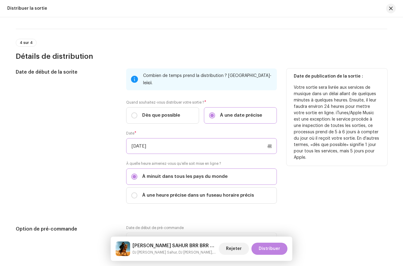
scroll to position [1031, 0]
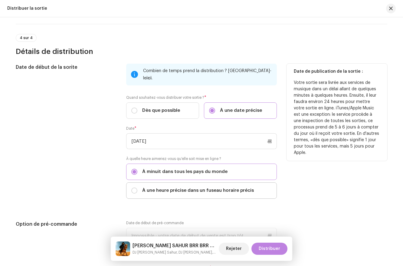
click at [186, 187] on span "À une heure précise dans un fuseau horaire précis" at bounding box center [198, 190] width 112 height 7
click at [137, 187] on input "À une heure précise dans un fuseau horaire précis" at bounding box center [134, 190] width 6 height 6
radio input "true"
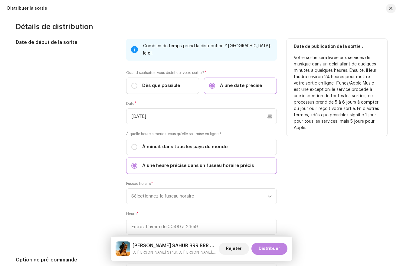
scroll to position [1062, 0]
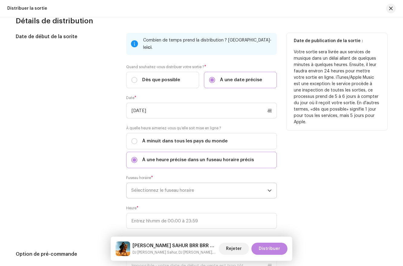
click at [179, 188] on span "Sélectionnez le fuseau horaire" at bounding box center [199, 190] width 136 height 15
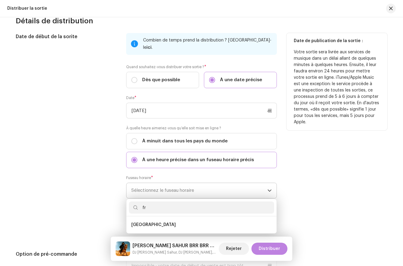
type input "f"
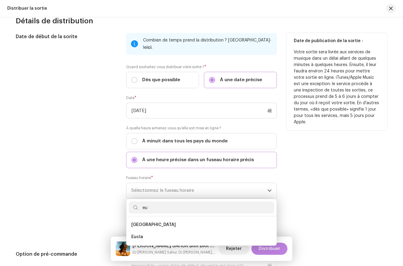
type input "e"
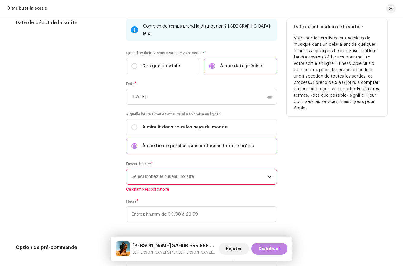
scroll to position [1087, 0]
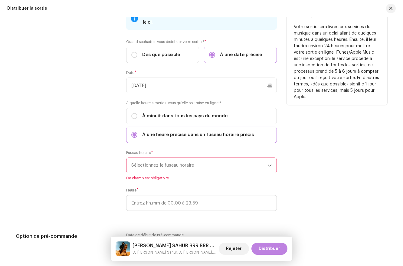
click at [167, 168] on div "Fuseau horaire * Sélectionnez le fuseau horaire Ce champ est obligatoire." at bounding box center [201, 165] width 151 height 30
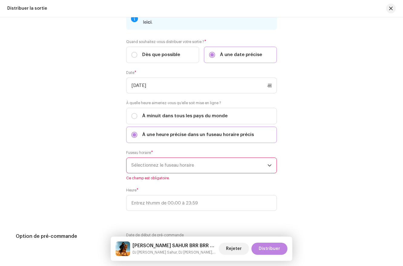
click at [165, 159] on span "Sélectionnez le fuseau horaire" at bounding box center [199, 165] width 136 height 15
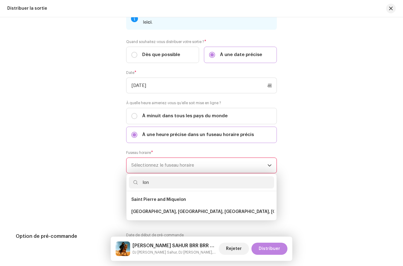
scroll to position [0, 0]
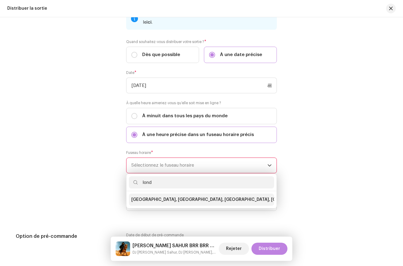
type input "lond"
click at [154, 197] on li "[GEOGRAPHIC_DATA], [GEOGRAPHIC_DATA], [GEOGRAPHIC_DATA], [GEOGRAPHIC_DATA]" at bounding box center [201, 199] width 145 height 12
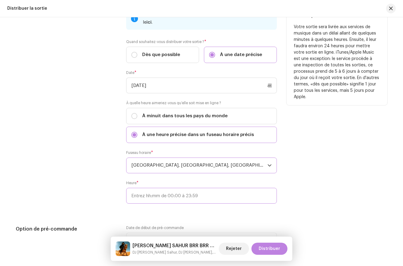
type input ":"
click at [153, 188] on input ":" at bounding box center [201, 196] width 151 height 16
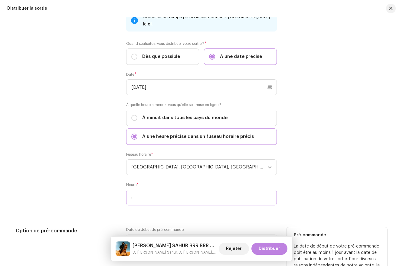
scroll to position [1079, 0]
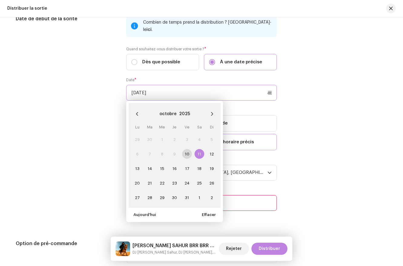
click at [167, 85] on input "[DATE]" at bounding box center [201, 93] width 151 height 16
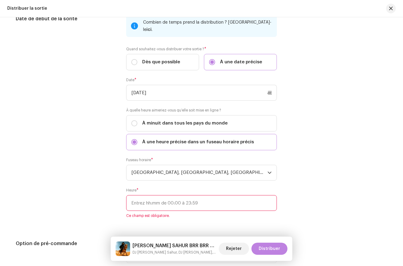
click at [197, 226] on div "Date de début de la sorite Combien de temps prend la distribution ? Découvrez-l…" at bounding box center [202, 165] width 372 height 300
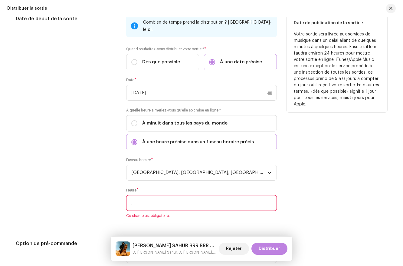
click at [179, 195] on input ":" at bounding box center [201, 203] width 151 height 16
type input "14:00"
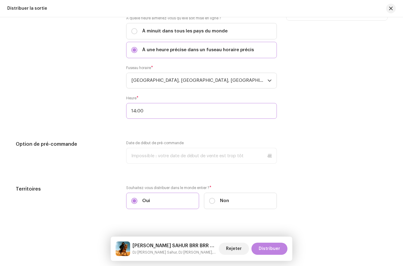
scroll to position [1174, 0]
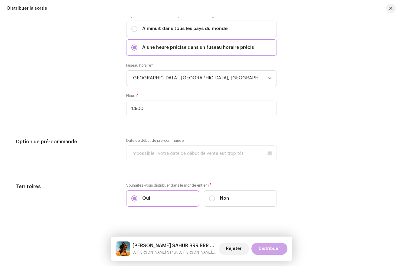
click at [260, 246] on button "Distribuer" at bounding box center [270, 249] width 36 height 12
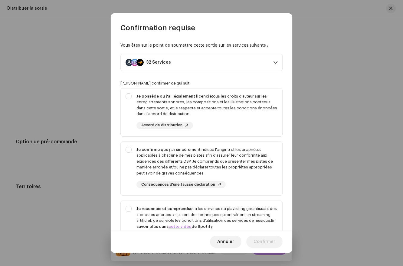
click at [160, 141] on p-selectbutton "Je possède ou j'ai légalement licencié tous les droits d'auteur sur les enregis…" at bounding box center [202, 173] width 162 height 171
click at [158, 155] on div "Je confirme que j'ai sincèrement indiqué l'origine et les propriétés applicable…" at bounding box center [207, 162] width 141 height 30
checkbox input "true"
click at [153, 115] on div "Je possède ou j'ai légalement licencié tous les droits d'auteur sur les enregis…" at bounding box center [207, 105] width 141 height 24
checkbox input "true"
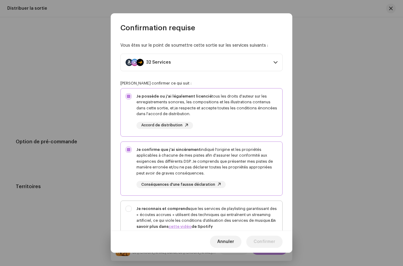
click at [164, 210] on strong "Je reconnais et comprends" at bounding box center [164, 209] width 54 height 4
checkbox input "true"
click at [268, 245] on span "Confirmer" at bounding box center [265, 242] width 22 height 12
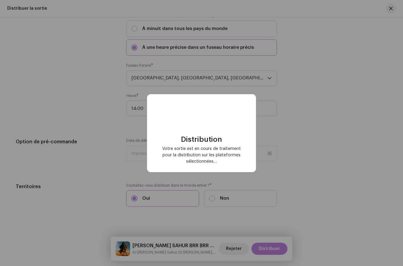
checkbox input "false"
